Goal: Check status

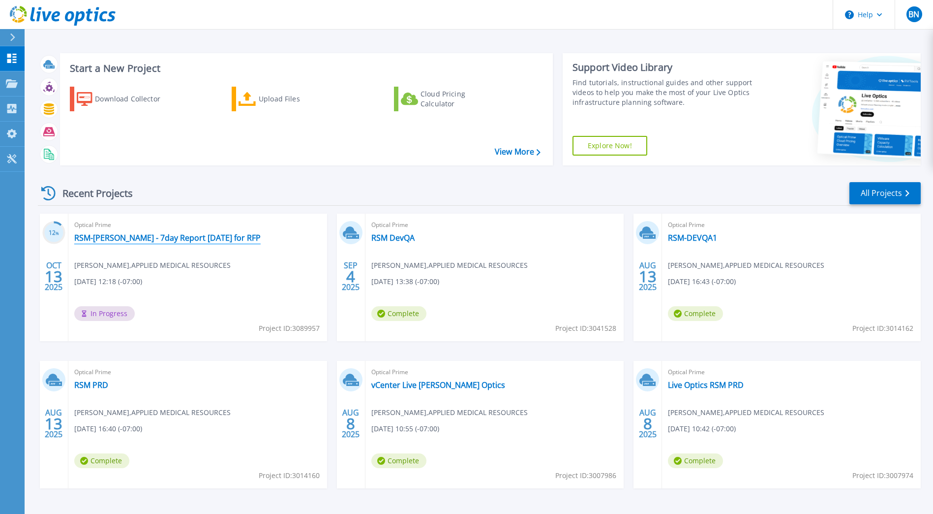
drag, startPoint x: 195, startPoint y: 236, endPoint x: 202, endPoint y: 241, distance: 8.9
click at [195, 236] on link "RSM-[PERSON_NAME] - 7day Report [DATE] for RFP" at bounding box center [167, 238] width 186 height 10
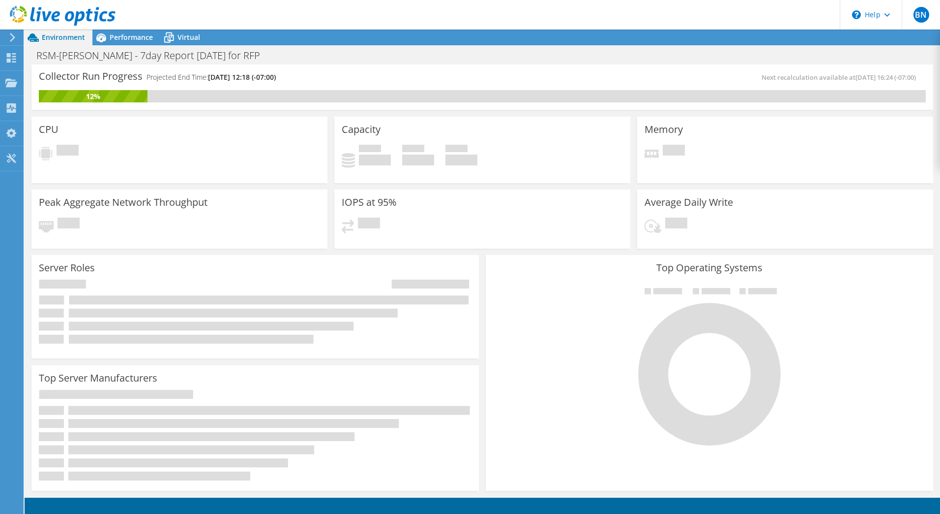
click at [752, 146] on div "Pending" at bounding box center [785, 156] width 281 height 23
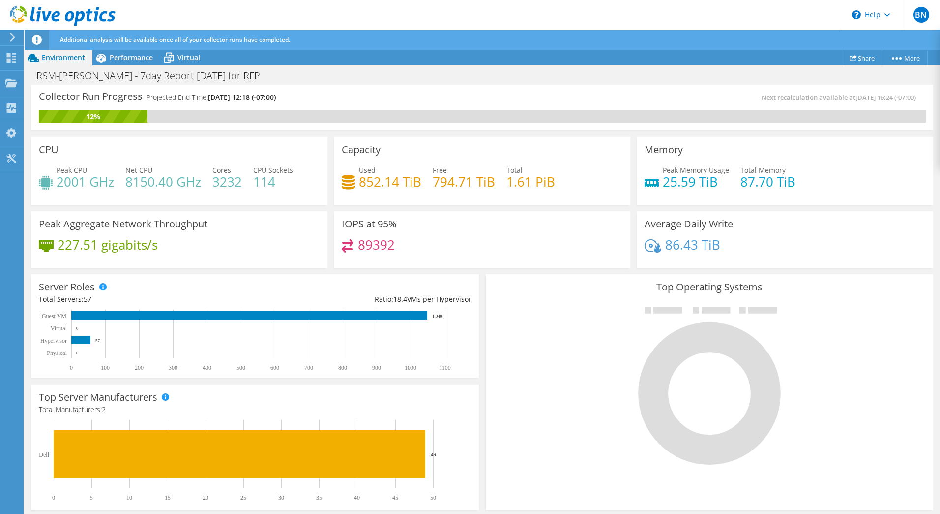
click at [380, 247] on h4 "89392" at bounding box center [376, 244] width 37 height 11
drag, startPoint x: 409, startPoint y: 247, endPoint x: 357, endPoint y: 246, distance: 52.6
click at [357, 246] on div "89392" at bounding box center [482, 249] width 281 height 21
drag, startPoint x: 357, startPoint y: 246, endPoint x: 448, endPoint y: 257, distance: 92.1
click at [448, 257] on div "89392" at bounding box center [482, 249] width 281 height 21
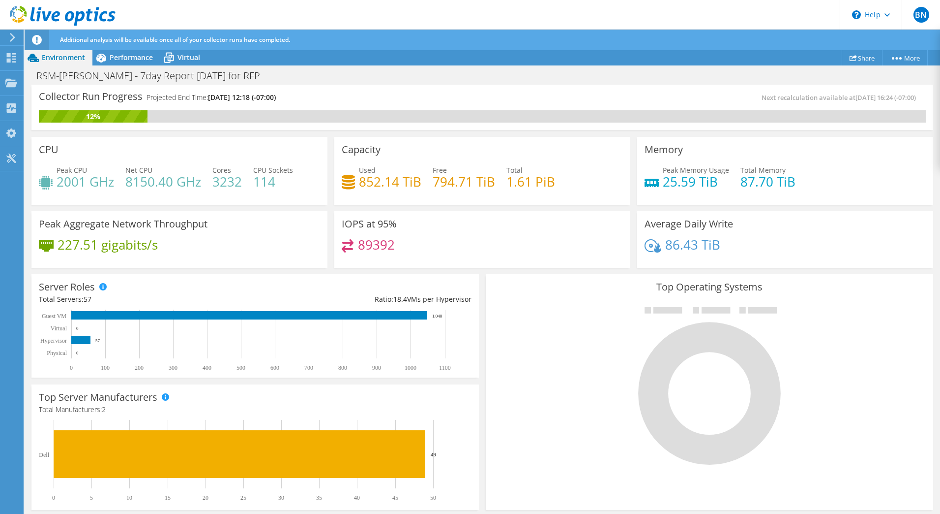
scroll to position [201, 0]
